Goal: Task Accomplishment & Management: Use online tool/utility

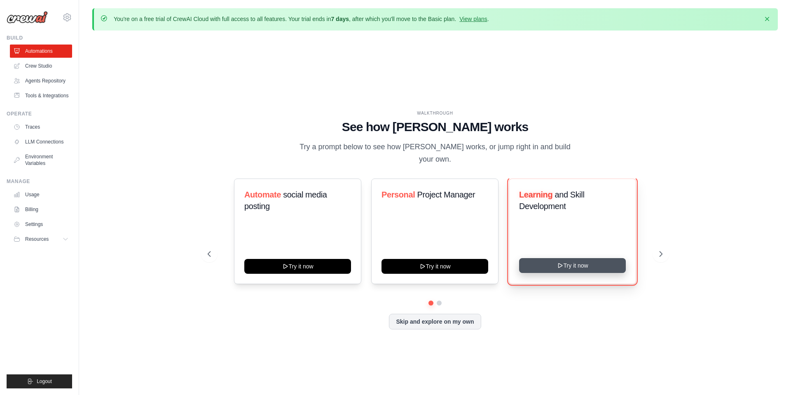
click at [543, 268] on button "Try it now" at bounding box center [572, 265] width 107 height 15
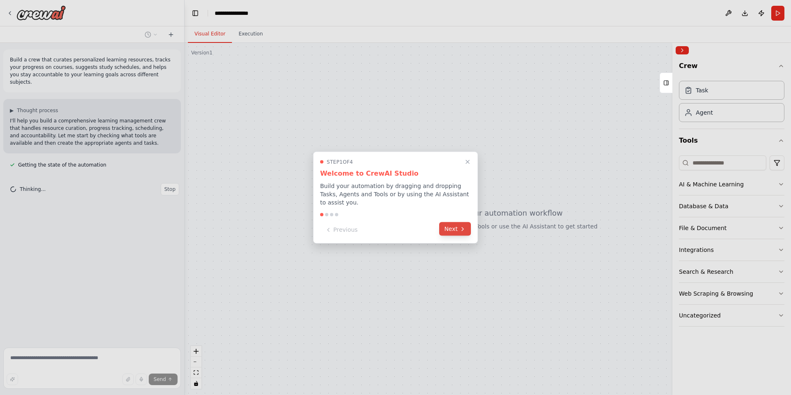
click at [462, 231] on icon at bounding box center [462, 228] width 7 height 7
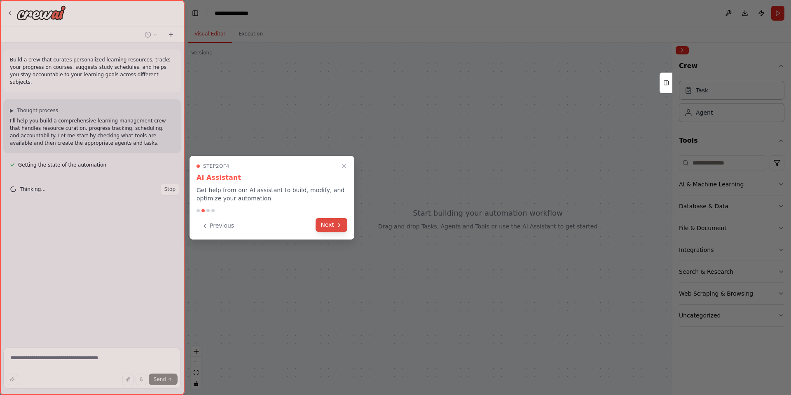
click at [333, 223] on button "Next" at bounding box center [332, 225] width 32 height 14
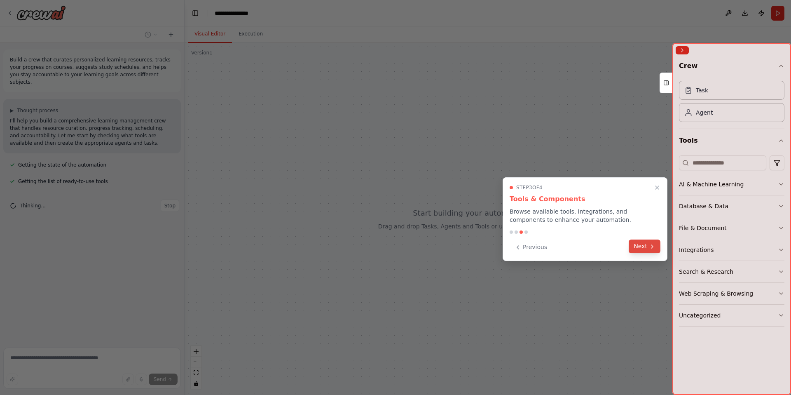
click at [646, 249] on button "Next" at bounding box center [645, 246] width 32 height 14
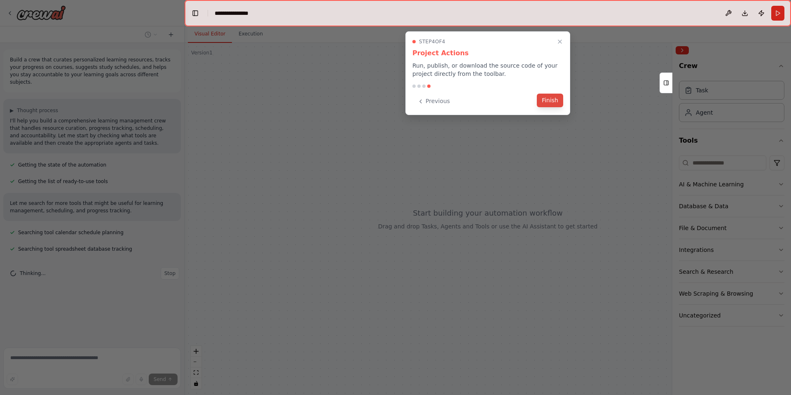
click at [547, 101] on button "Finish" at bounding box center [550, 101] width 26 height 14
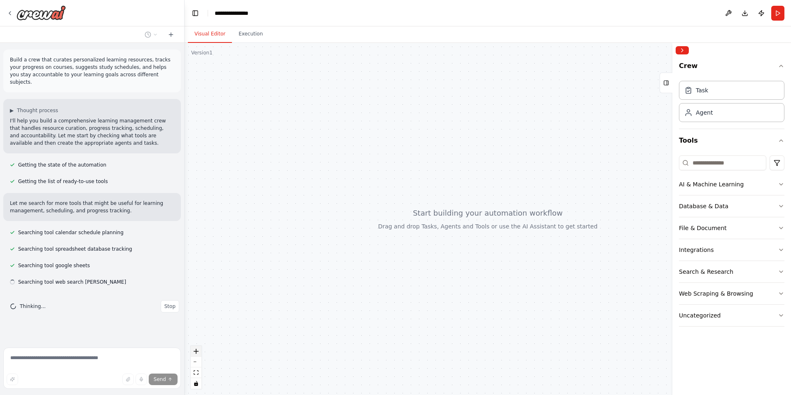
click at [196, 352] on icon "zoom in" at bounding box center [196, 351] width 5 height 5
click at [195, 361] on icon "zoom out" at bounding box center [196, 361] width 5 height 1
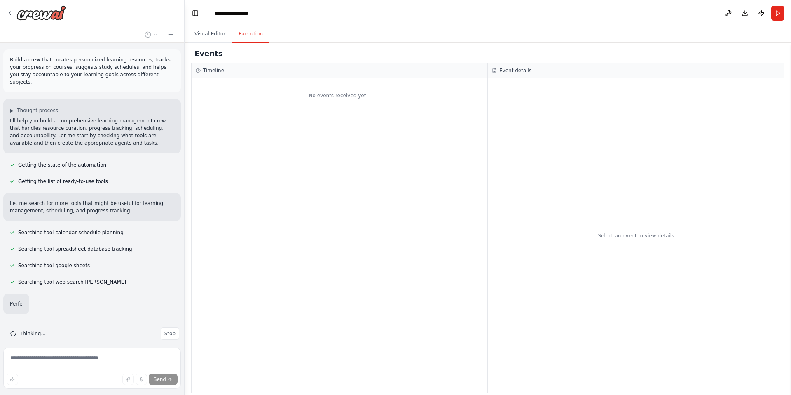
click at [246, 39] on button "Execution" at bounding box center [250, 34] width 37 height 17
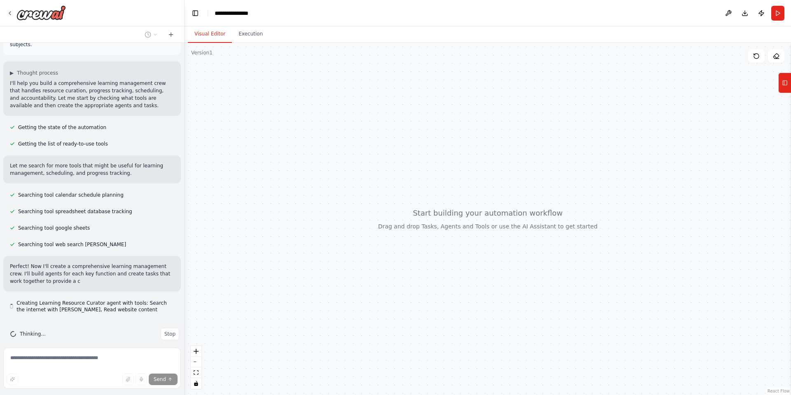
click at [204, 32] on button "Visual Editor" at bounding box center [210, 34] width 44 height 17
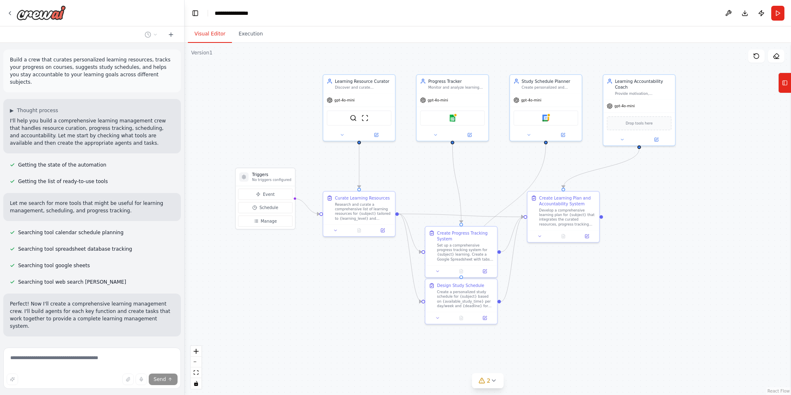
drag, startPoint x: 717, startPoint y: 314, endPoint x: 636, endPoint y: 257, distance: 98.6
click at [636, 257] on div ".deletable-edge-delete-btn { width: 20px; height: 20px; border: 0px solid #ffff…" at bounding box center [488, 219] width 606 height 352
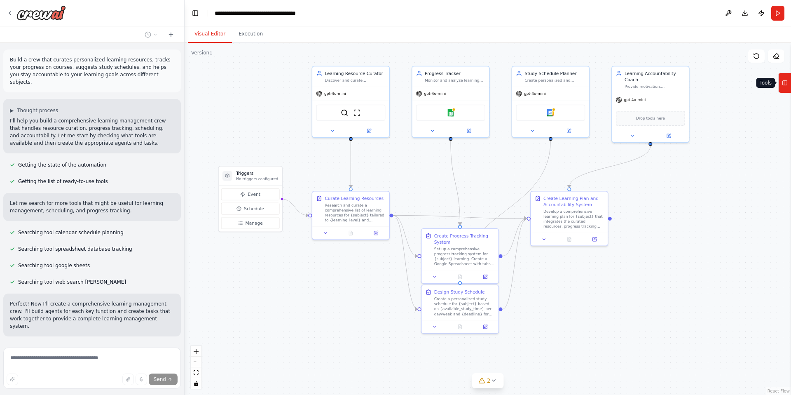
click at [781, 85] on button "Tools" at bounding box center [784, 83] width 13 height 21
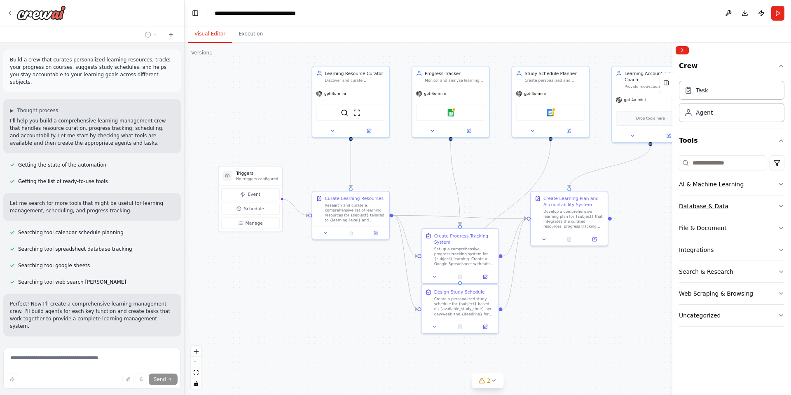
click at [734, 207] on button "Database & Data" at bounding box center [731, 205] width 105 height 21
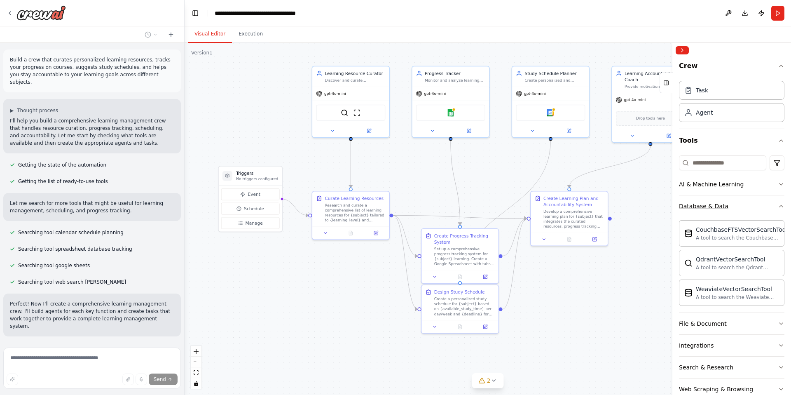
click at [734, 207] on button "Database & Data" at bounding box center [731, 205] width 105 height 21
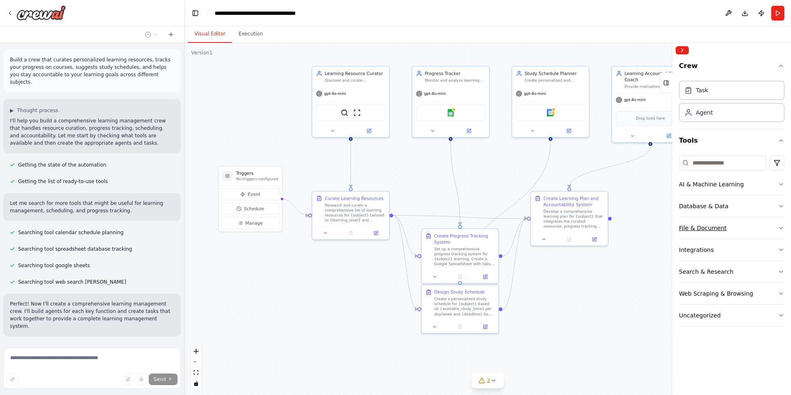
click at [745, 226] on button "File & Document" at bounding box center [731, 227] width 105 height 21
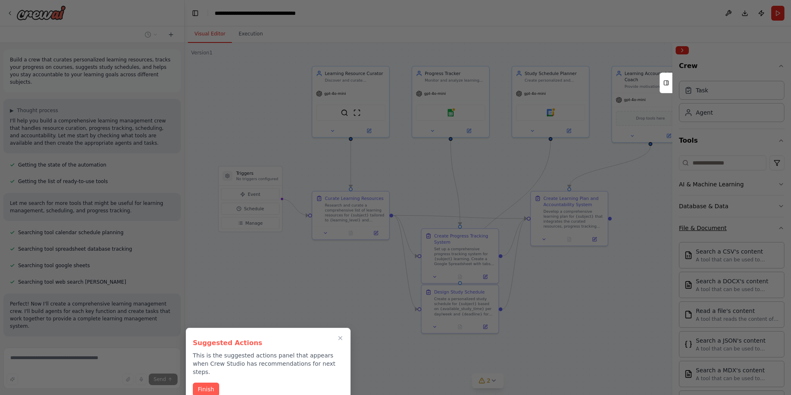
click at [745, 226] on div at bounding box center [395, 197] width 791 height 395
click at [208, 381] on button "Finish" at bounding box center [206, 388] width 26 height 14
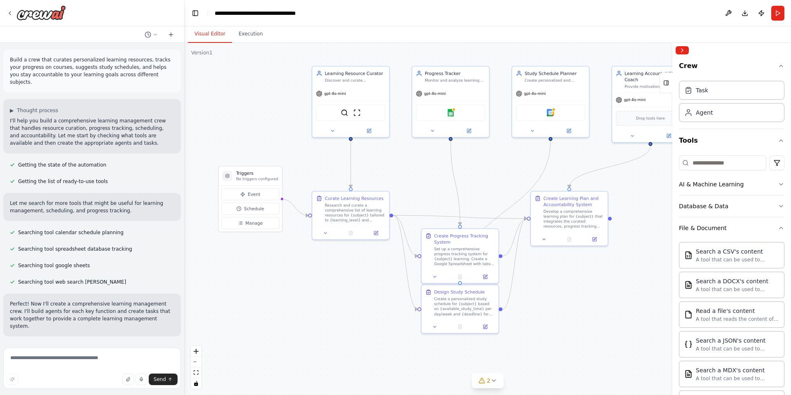
click at [280, 345] on div ".deletable-edge-delete-btn { width: 20px; height: 20px; border: 0px solid #ffff…" at bounding box center [488, 219] width 606 height 352
click at [683, 49] on button "Collapse right sidebar" at bounding box center [682, 50] width 13 height 8
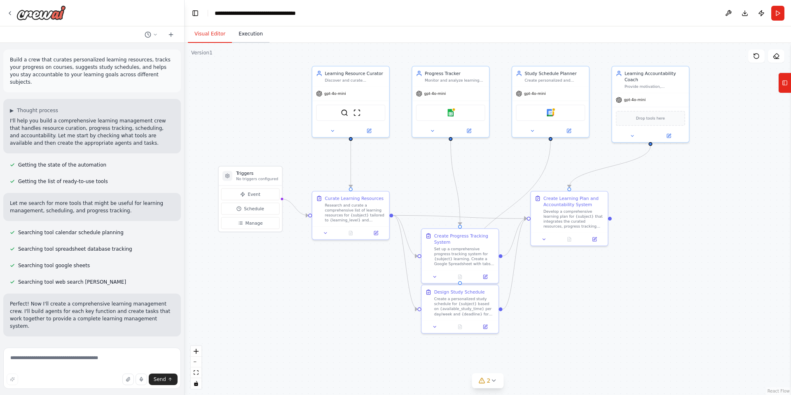
click at [248, 38] on button "Execution" at bounding box center [250, 34] width 37 height 17
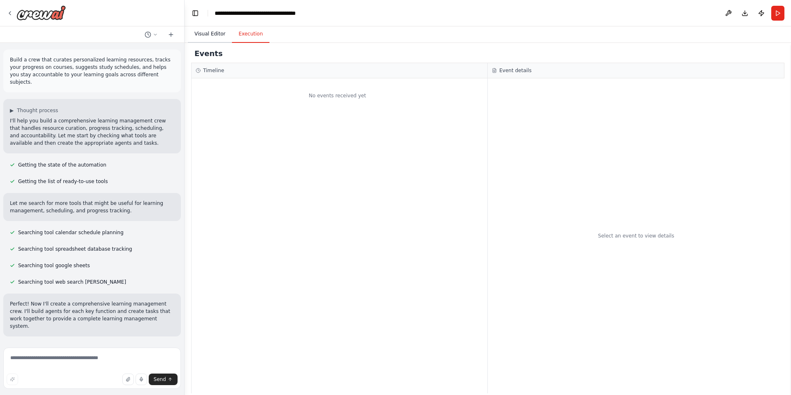
click at [211, 36] on button "Visual Editor" at bounding box center [210, 34] width 44 height 17
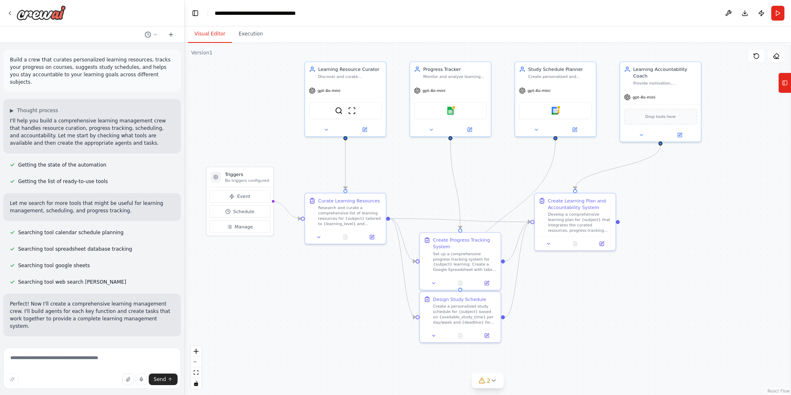
click at [62, 63] on p "Build a crew that curates personalized learning resources, tracks your progress…" at bounding box center [92, 71] width 164 height 30
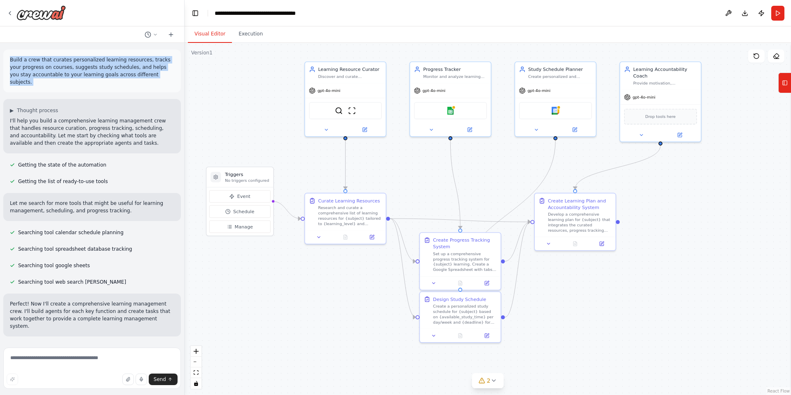
click at [62, 63] on p "Build a crew that curates personalized learning resources, tracks your progress…" at bounding box center [92, 71] width 164 height 30
click at [155, 33] on icon at bounding box center [155, 34] width 5 height 5
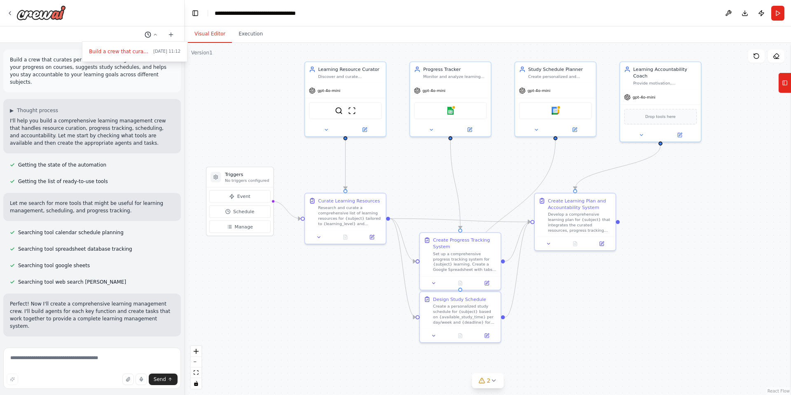
click at [155, 33] on div at bounding box center [92, 197] width 185 height 395
click at [123, 68] on p "Build a crew that curates personalized learning resources, tracks your progress…" at bounding box center [92, 71] width 164 height 30
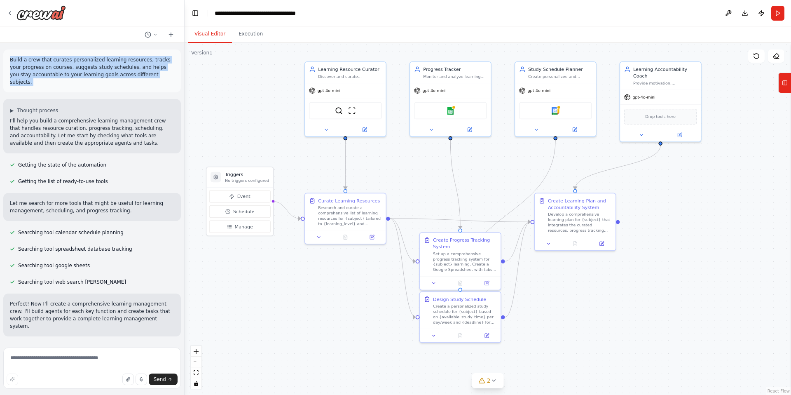
click at [123, 68] on p "Build a crew that curates personalized learning resources, tracks your progress…" at bounding box center [92, 71] width 164 height 30
copy p "Build a crew that curates personalized learning resources, tracks your progress…"
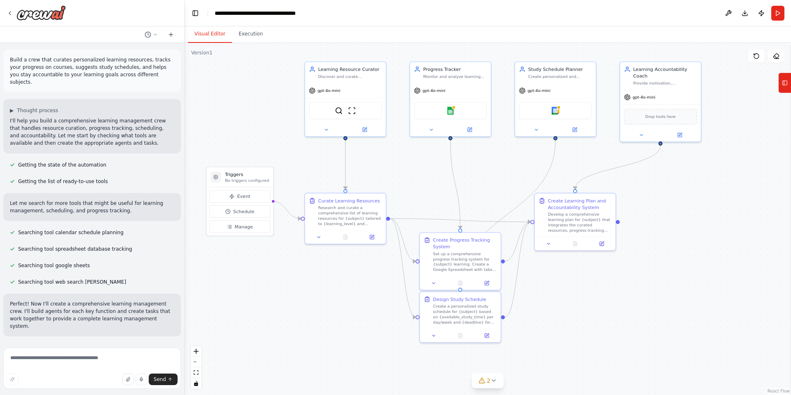
drag, startPoint x: 121, startPoint y: 134, endPoint x: 106, endPoint y: 132, distance: 14.6
click at [107, 132] on p "I'll help you build a comprehensive learning management crew that handles resou…" at bounding box center [92, 132] width 164 height 30
click at [12, 107] on span "▶" at bounding box center [12, 110] width 4 height 7
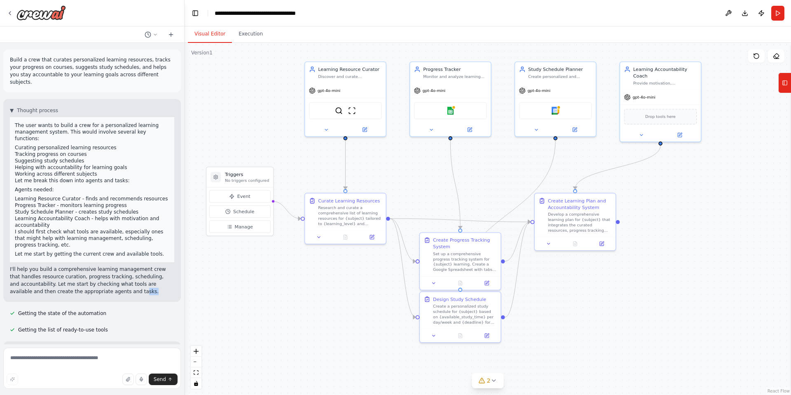
click at [137, 276] on p "I'll help you build a comprehensive learning management crew that handles resou…" at bounding box center [92, 280] width 164 height 30
click at [489, 381] on span "2" at bounding box center [489, 380] width 4 height 8
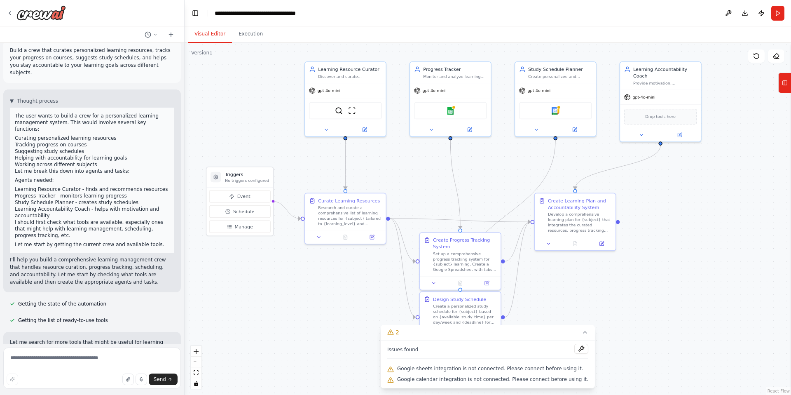
scroll to position [12, 0]
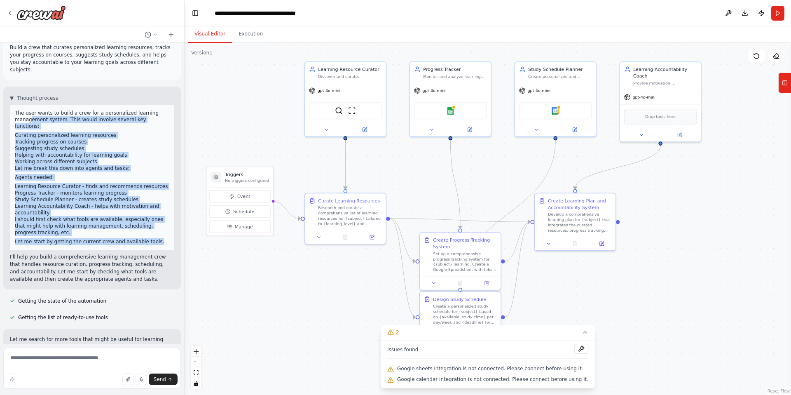
drag, startPoint x: 159, startPoint y: 227, endPoint x: 21, endPoint y: 109, distance: 181.4
click at [22, 110] on div "The user wants to build a crew for a personalized learning management system. T…" at bounding box center [92, 177] width 154 height 135
click at [14, 105] on div "The user wants to build a crew for a personalized learning management system. T…" at bounding box center [92, 177] width 164 height 145
copy div "The user wants to build a crew for a personalized learning management system. T…"
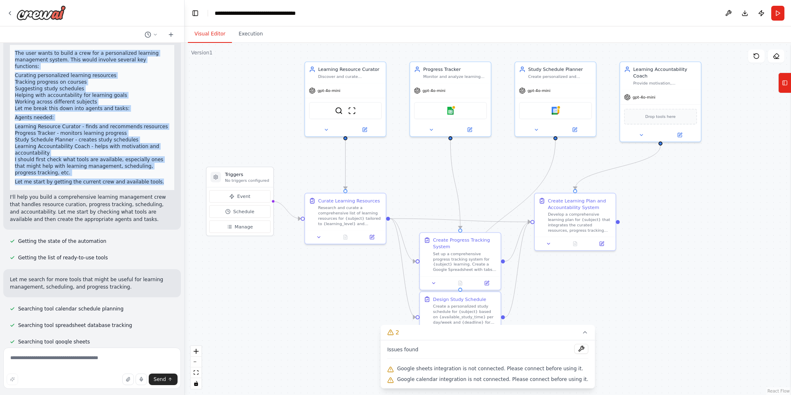
scroll to position [76, 0]
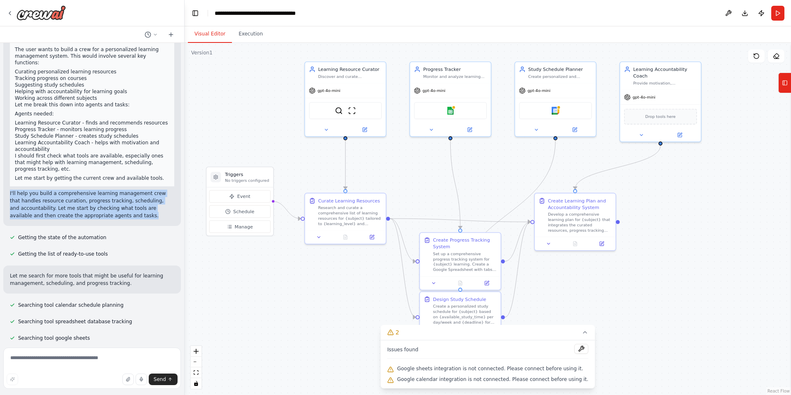
drag, startPoint x: 124, startPoint y: 202, endPoint x: 11, endPoint y: 173, distance: 116.4
click at [11, 173] on div "▼ Thought process The user wants to build a crew for a personalized learning ma…" at bounding box center [92, 125] width 164 height 188
copy p "I'll help you build a comprehensive learning management crew that handles resou…"
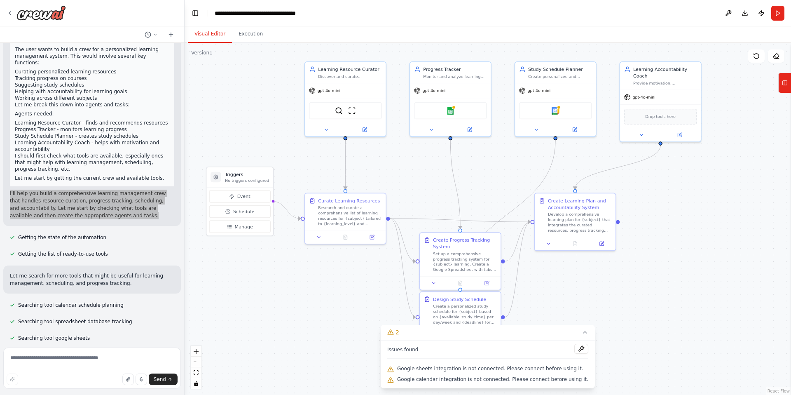
scroll to position [161, 0]
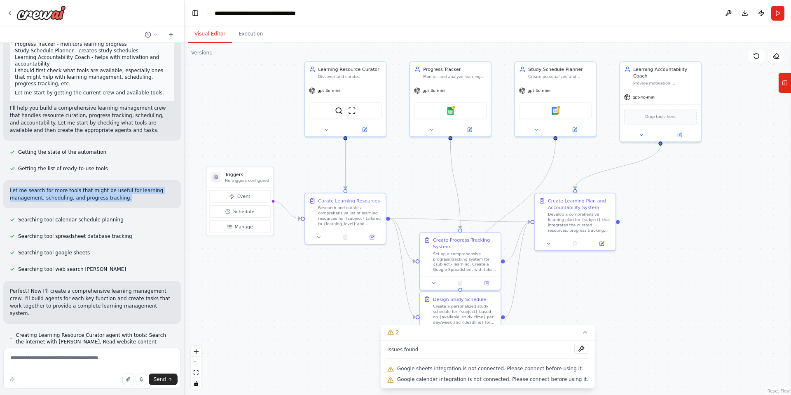
drag, startPoint x: 9, startPoint y: 174, endPoint x: 156, endPoint y: 187, distance: 147.2
click at [156, 187] on p "Let me search for more tools that might be useful for learning management, sche…" at bounding box center [92, 194] width 164 height 15
copy p "Let me search for more tools that might be useful for learning management, sche…"
click at [147, 230] on div "Build a crew that curates personalized learning resources, tracks your progress…" at bounding box center [92, 193] width 184 height 301
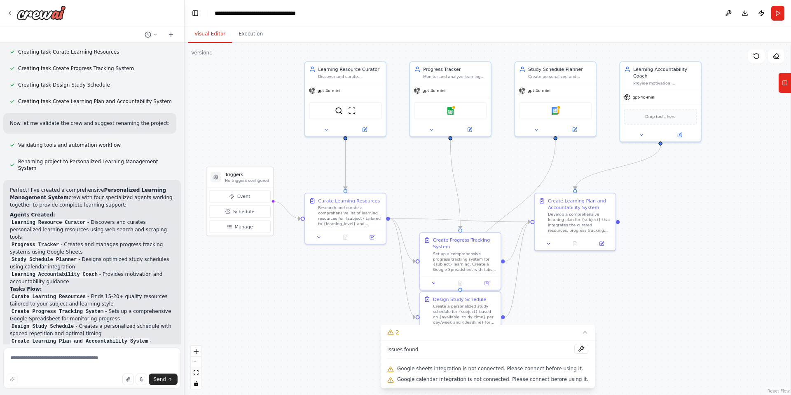
scroll to position [592, 0]
drag, startPoint x: 11, startPoint y: 163, endPoint x: 93, endPoint y: 218, distance: 98.8
click at [93, 218] on div "Perfect! I've created a comprehensive Personalized Learning Management System c…" at bounding box center [92, 359] width 164 height 346
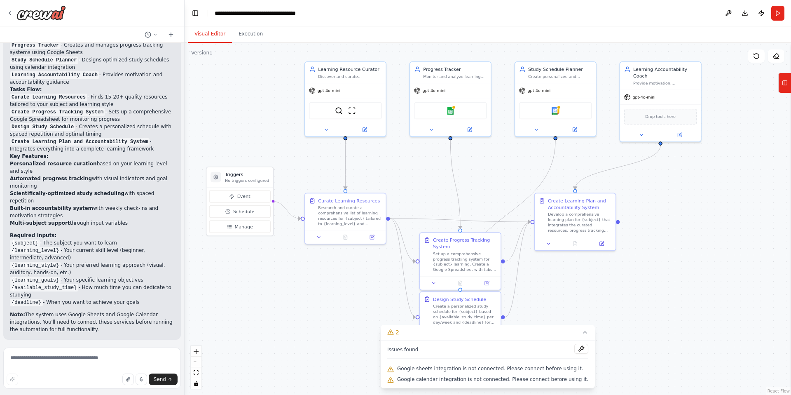
scroll to position [797, 0]
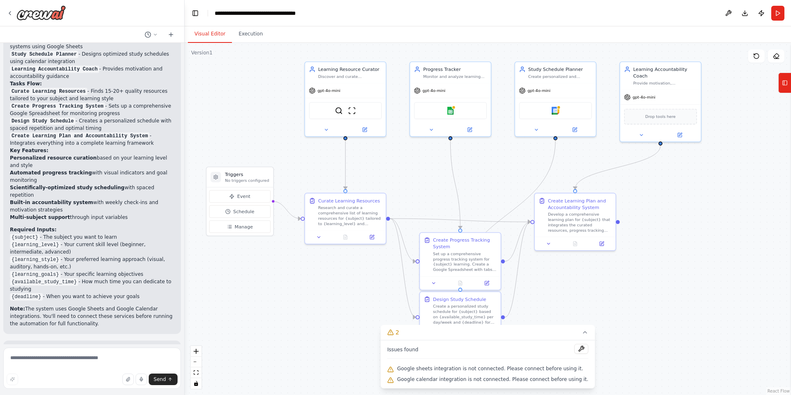
click at [92, 305] on p "Note: The system uses Google Sheets and Google Calendar integrations. You'll ne…" at bounding box center [92, 316] width 164 height 22
copy div "Perfect! I've created a comprehensive Personalized Learning Management System c…"
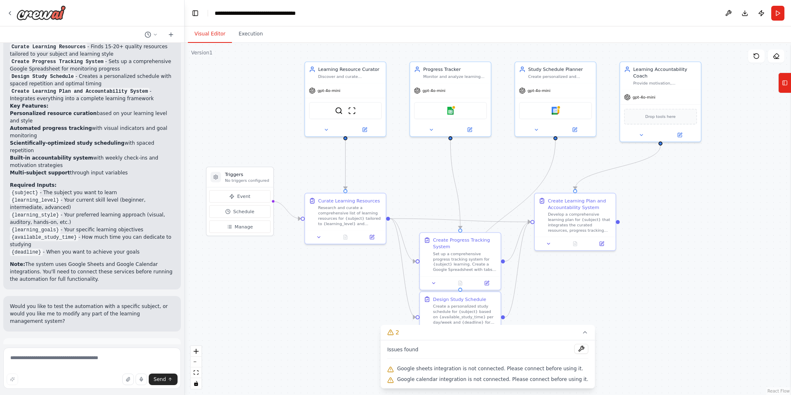
scroll to position [851, 0]
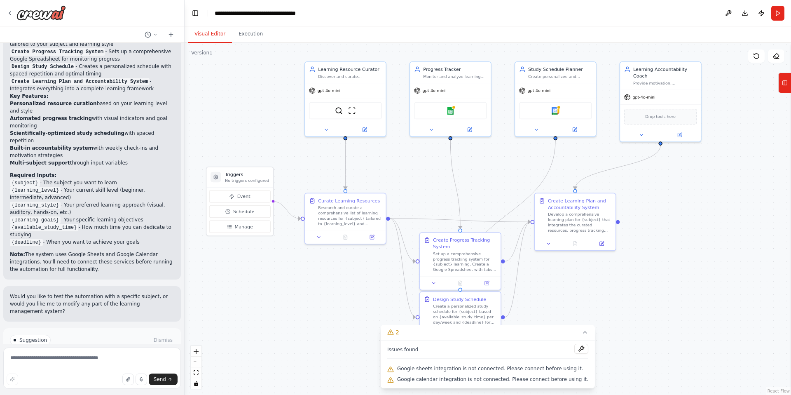
click at [108, 372] on span "Run Automation" at bounding box center [96, 375] width 40 height 7
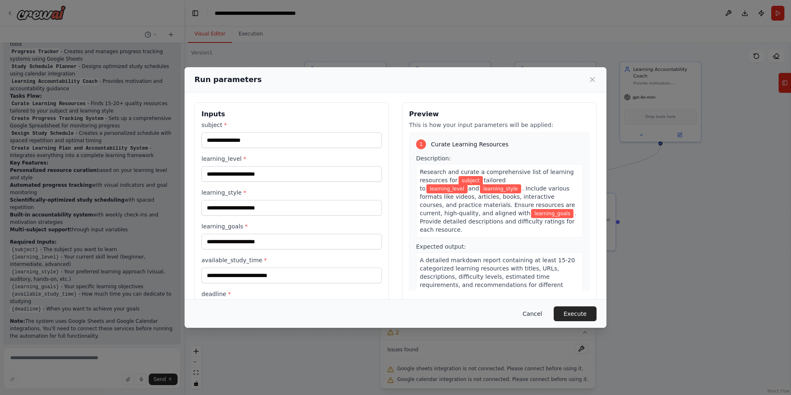
click at [531, 314] on button "Cancel" at bounding box center [532, 313] width 33 height 15
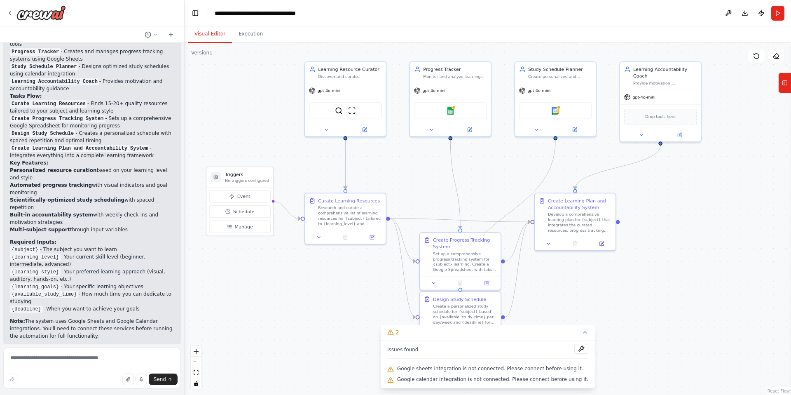
click at [123, 317] on p "Note: The system uses Google Sheets and Google Calendar integrations. You'll ne…" at bounding box center [92, 328] width 164 height 22
click at [453, 109] on img at bounding box center [451, 109] width 8 height 8
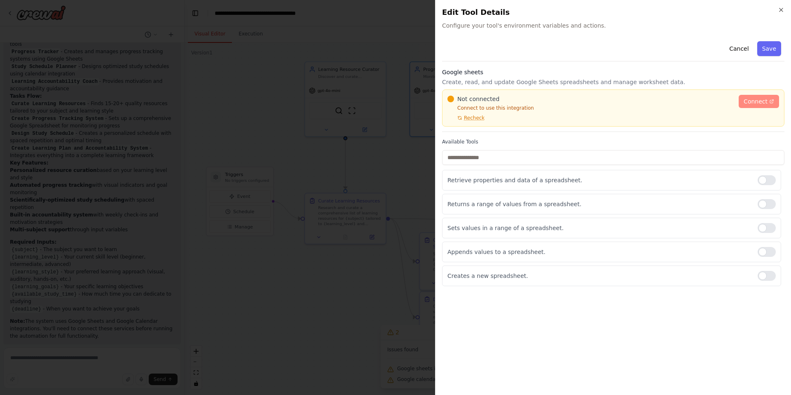
click at [744, 105] on link "Connect" at bounding box center [759, 101] width 40 height 13
click at [475, 118] on span "Recheck" at bounding box center [474, 118] width 21 height 7
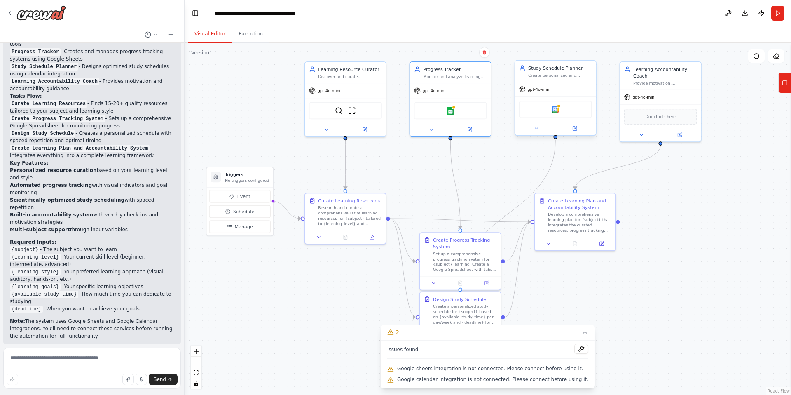
click at [558, 114] on div "Google calendar" at bounding box center [555, 109] width 73 height 17
click at [557, 111] on img at bounding box center [556, 109] width 8 height 8
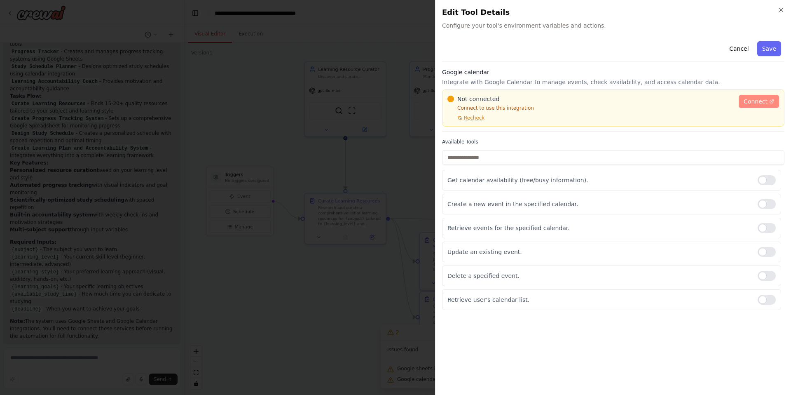
click at [755, 101] on span "Connect" at bounding box center [756, 101] width 24 height 8
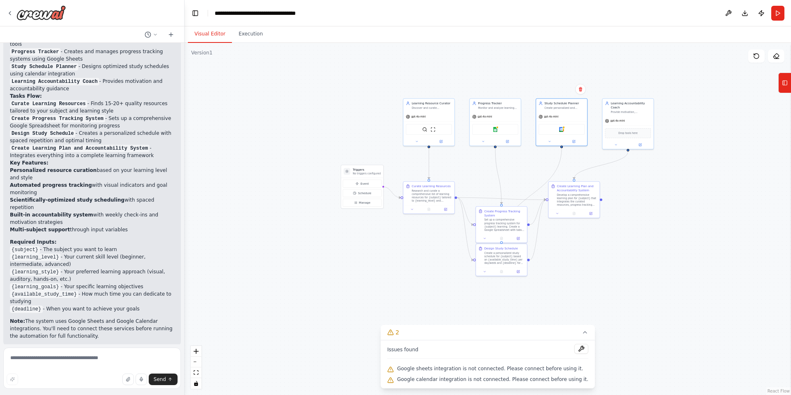
click at [542, 370] on span "Google sheets integration is not connected. Please connect before using it." at bounding box center [490, 368] width 186 height 7
click at [577, 347] on button at bounding box center [581, 349] width 14 height 10
click at [577, 351] on div at bounding box center [581, 349] width 14 height 11
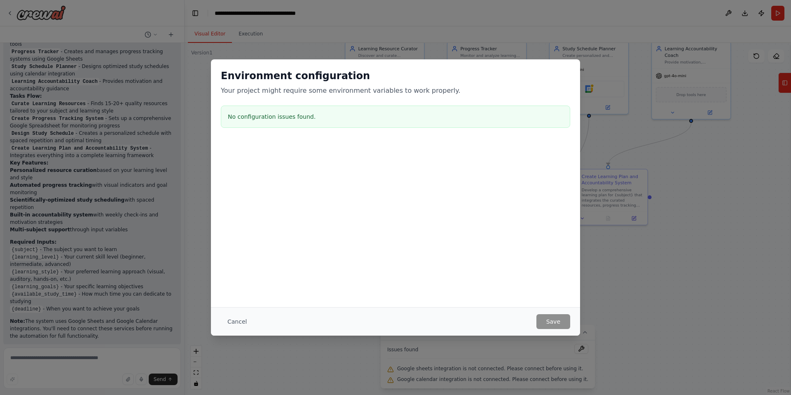
click at [277, 117] on h3 "No configuration issues found." at bounding box center [395, 116] width 335 height 8
click at [239, 322] on button "Cancel" at bounding box center [237, 321] width 33 height 15
